Goal: Find specific page/section: Find specific page/section

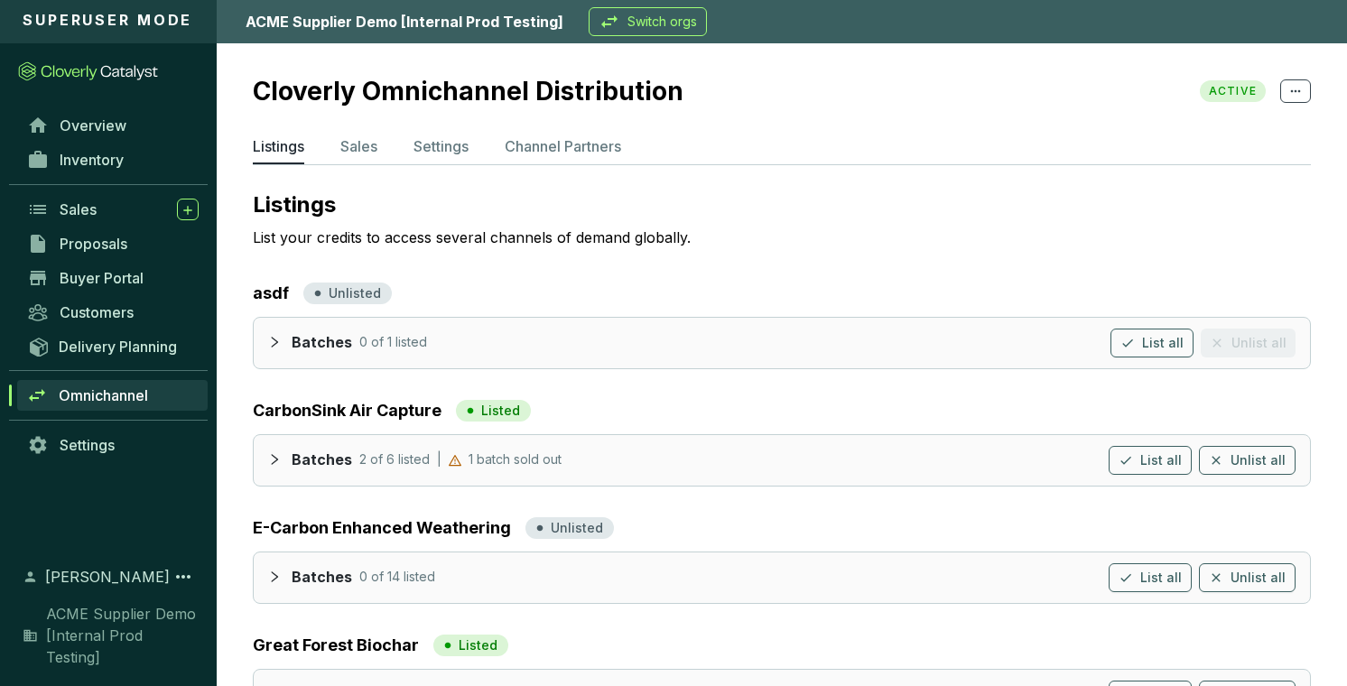
click at [655, 23] on p "Switch orgs" at bounding box center [662, 22] width 70 height 18
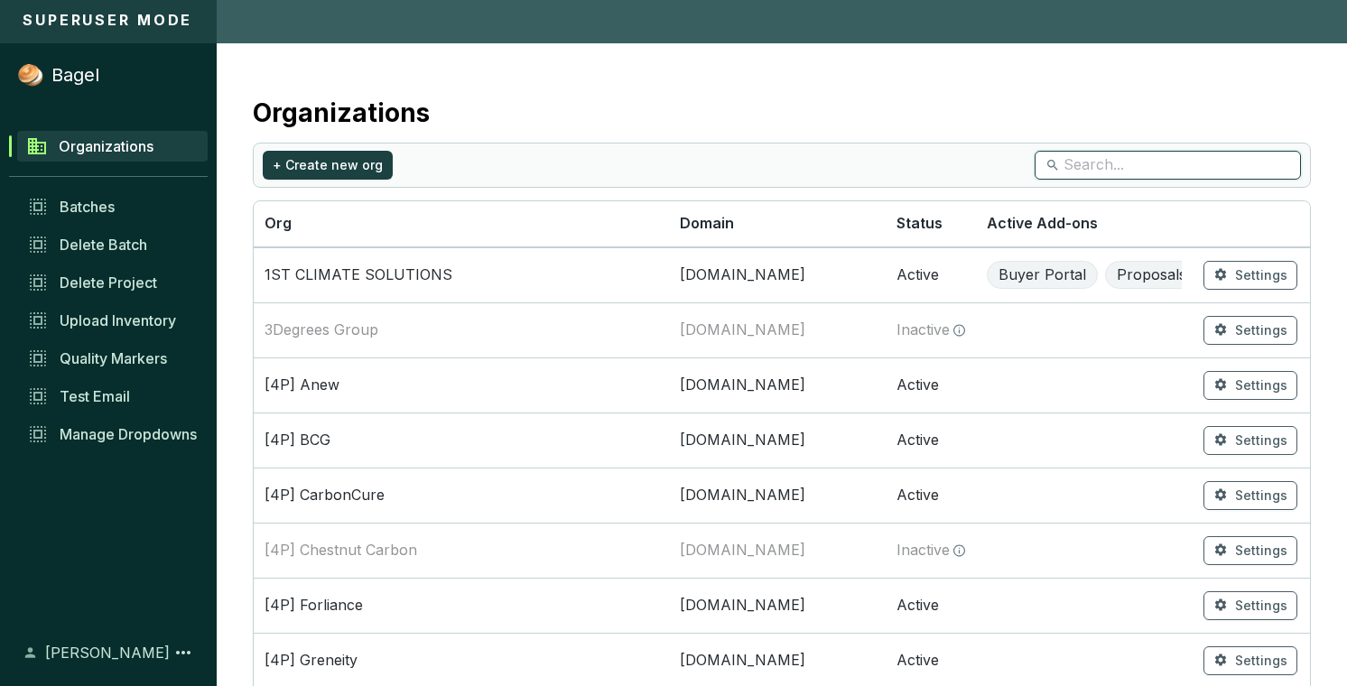
click at [1164, 174] on input "search" at bounding box center [1169, 165] width 210 height 20
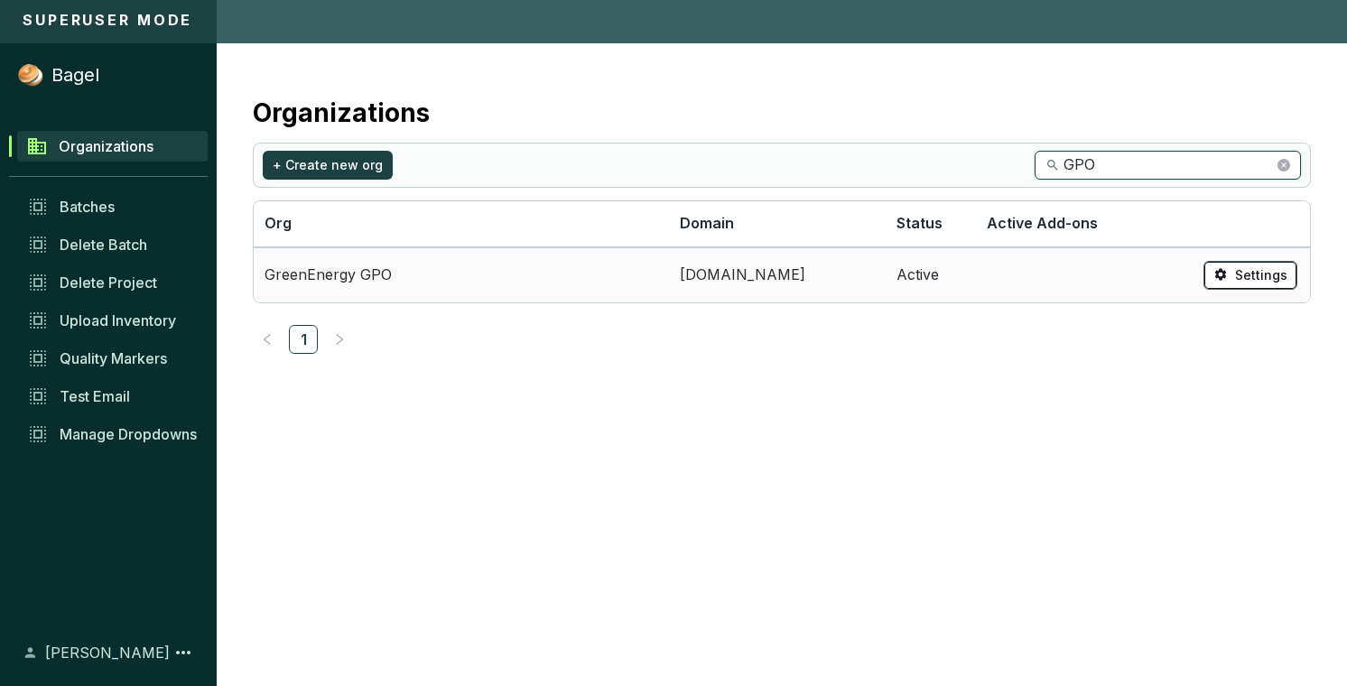
type input "GPO"
click at [1256, 280] on span "Settings" at bounding box center [1261, 275] width 52 height 18
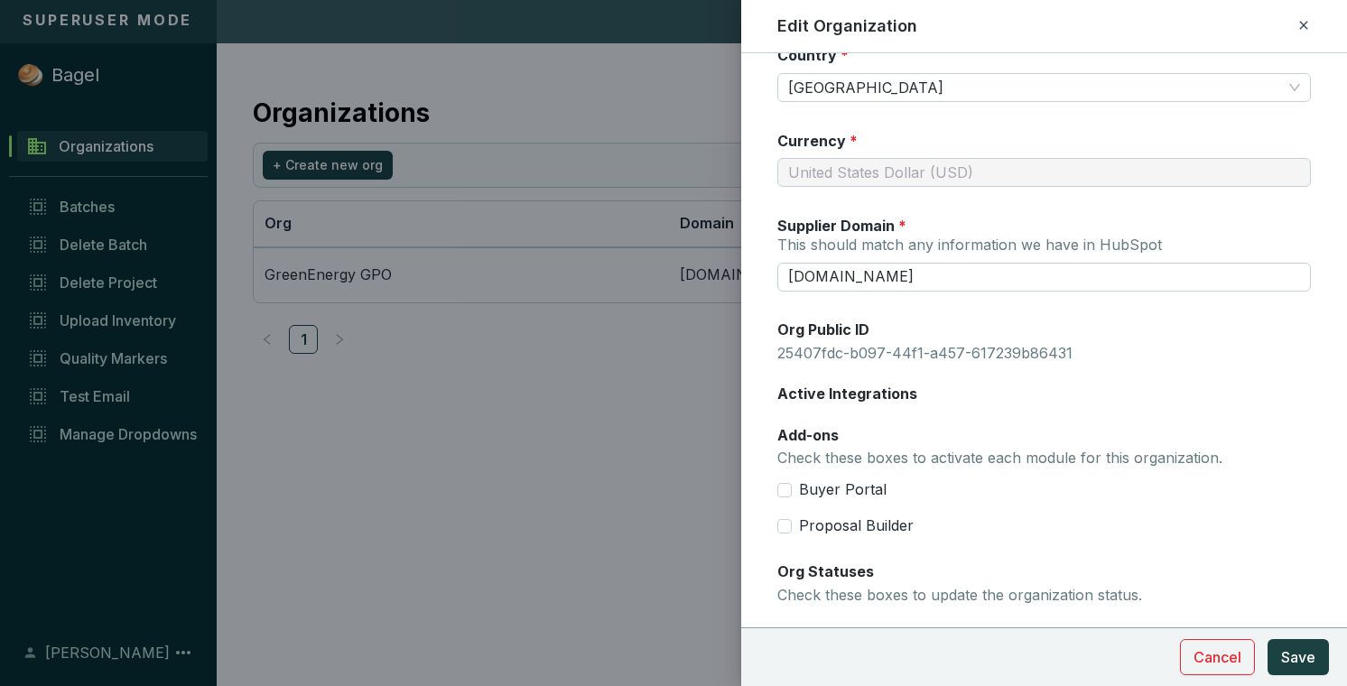
scroll to position [210, 0]
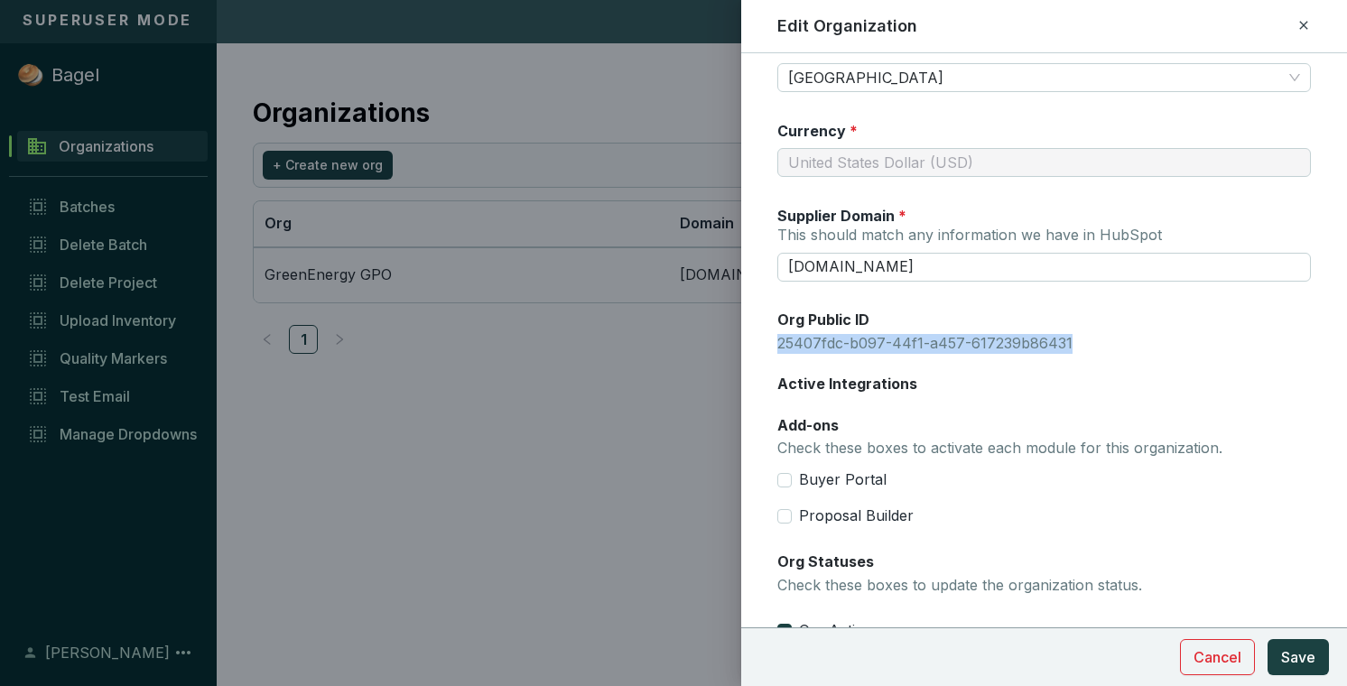
drag, startPoint x: 1072, startPoint y: 336, endPoint x: 778, endPoint y: 345, distance: 293.6
click at [778, 345] on p "25407fdc-b097-44f1-a457-617239b86431" at bounding box center [1044, 344] width 534 height 20
copy p "25407fdc-b097-44f1-a457-617239b86431"
click at [1300, 23] on icon at bounding box center [1303, 25] width 8 height 8
checkbox input "false"
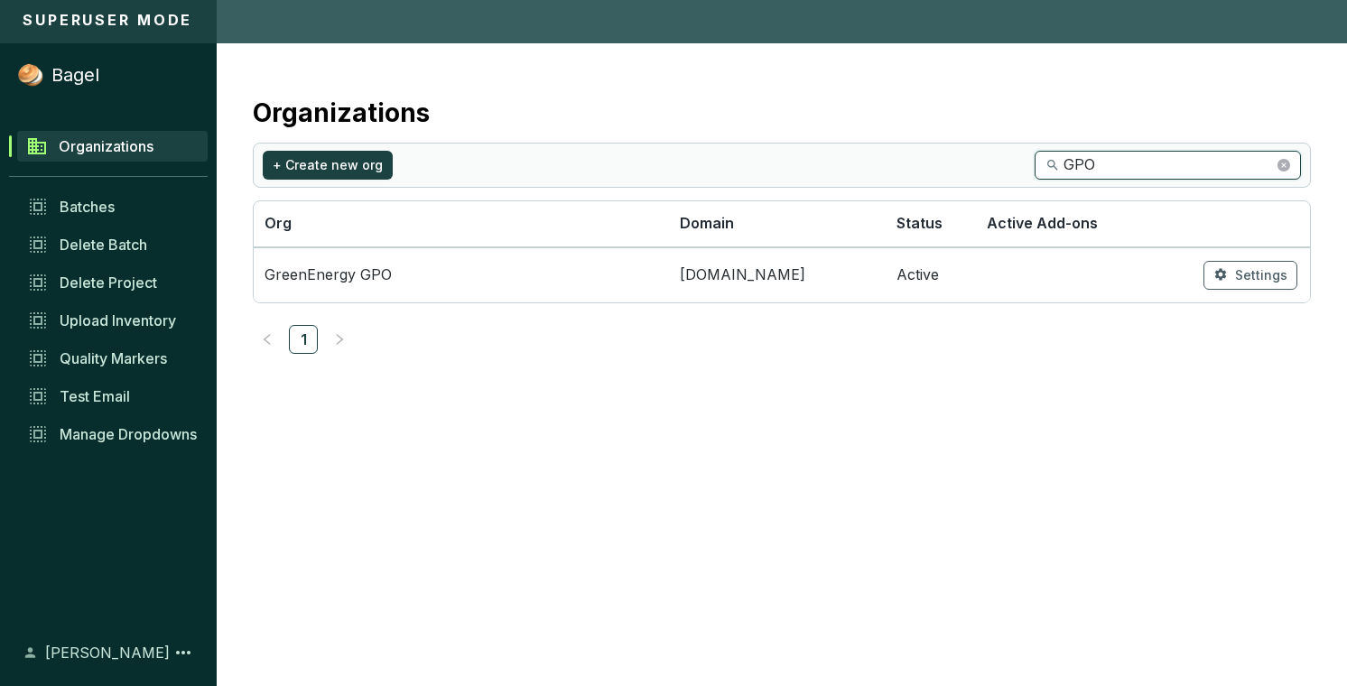
drag, startPoint x: 1147, startPoint y: 170, endPoint x: 1000, endPoint y: 169, distance: 147.2
click at [1000, 169] on section "+ Create new org GPO" at bounding box center [782, 165] width 1058 height 45
type input "climeco"
click at [1260, 274] on span "Settings" at bounding box center [1261, 275] width 52 height 18
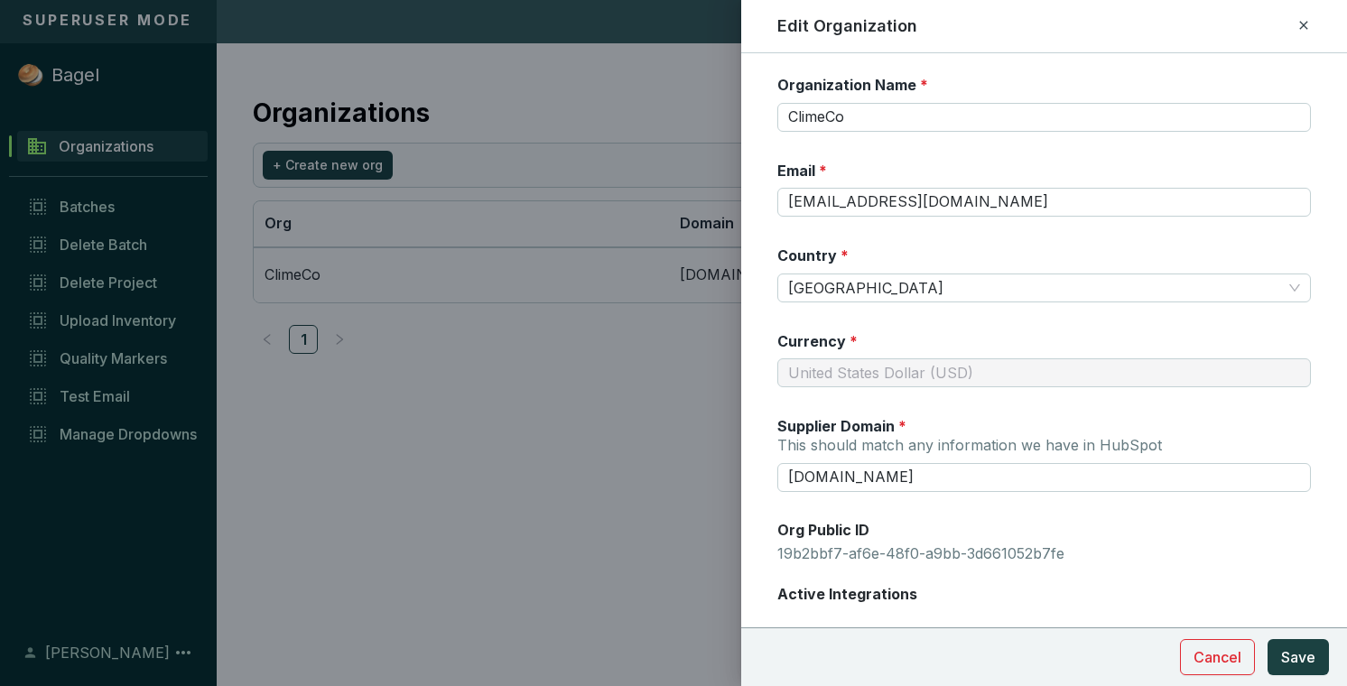
scroll to position [23, 0]
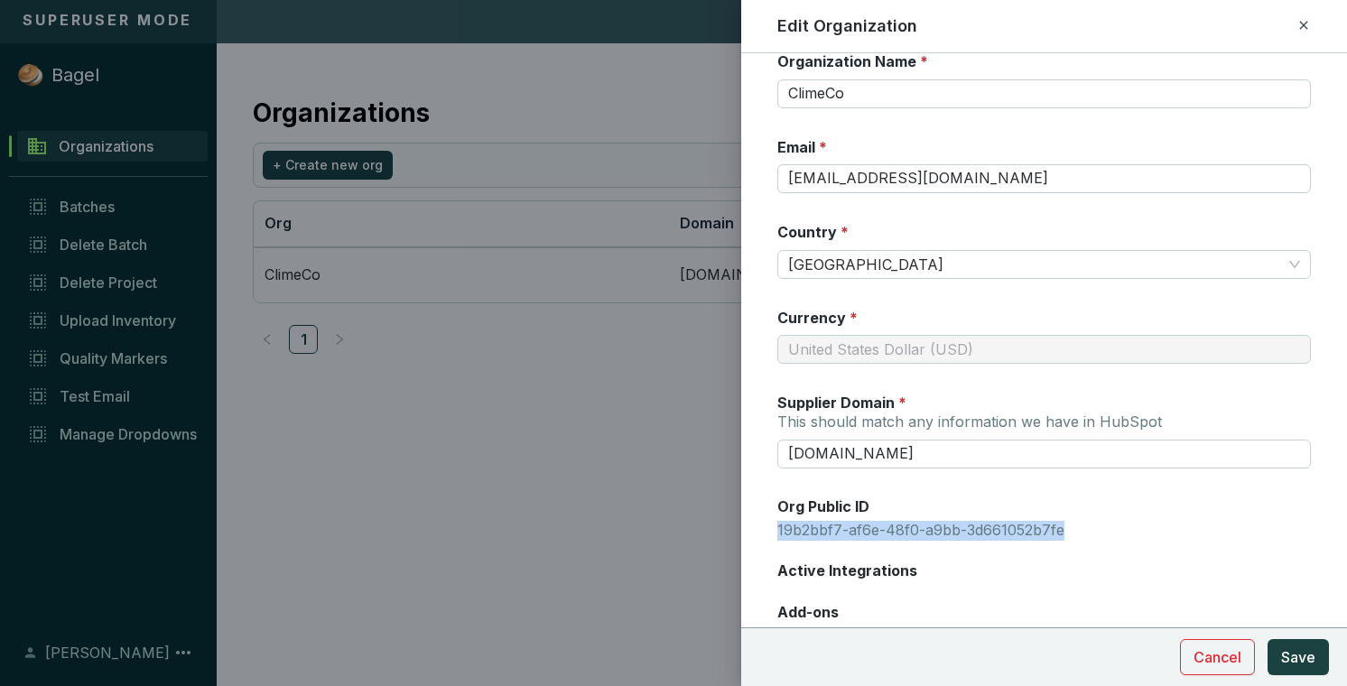
drag, startPoint x: 1080, startPoint y: 528, endPoint x: 773, endPoint y: 524, distance: 307.0
click at [773, 524] on form "Organization Name * ClimeCo Email * [EMAIL_ADDRESS][DOMAIN_NAME] Country * [GEO…" at bounding box center [1044, 600] width 606 height 1098
copy p "19b2bbf7-af6e-48f0-a9bb-3d661052b7fe"
